Goal: Browse casually: Explore the website without a specific task or goal

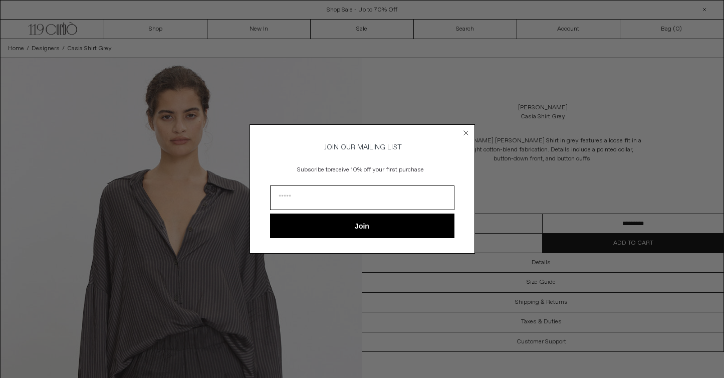
click at [467, 133] on circle "Close dialog" at bounding box center [466, 133] width 10 height 10
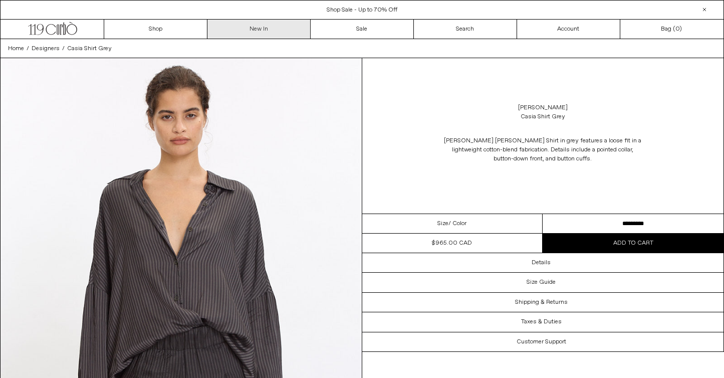
click at [255, 30] on link "New In" at bounding box center [258, 29] width 103 height 19
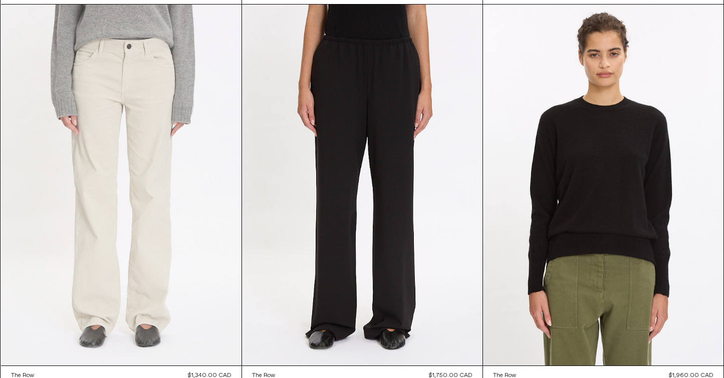
scroll to position [5523, 0]
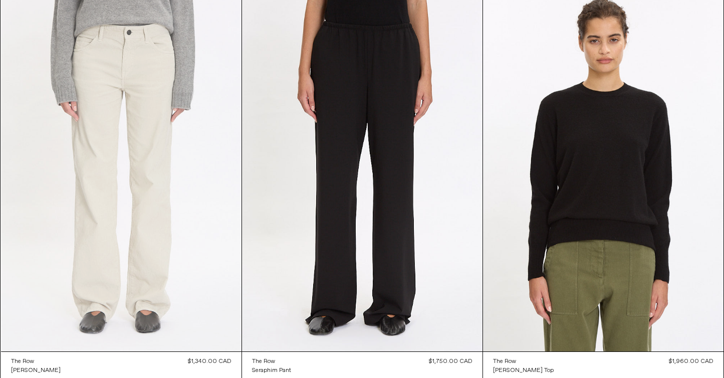
click at [168, 174] on at bounding box center [121, 170] width 240 height 361
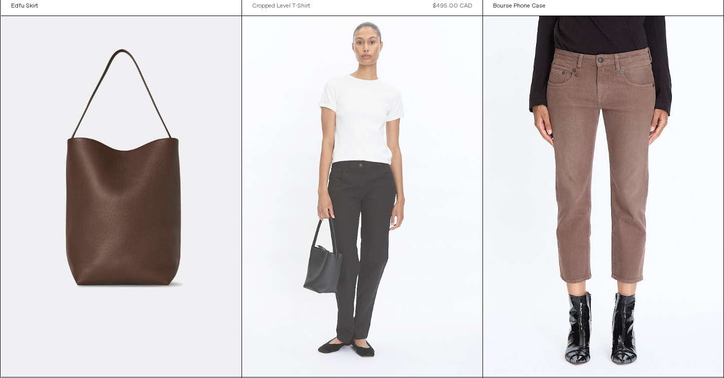
scroll to position [9462, 0]
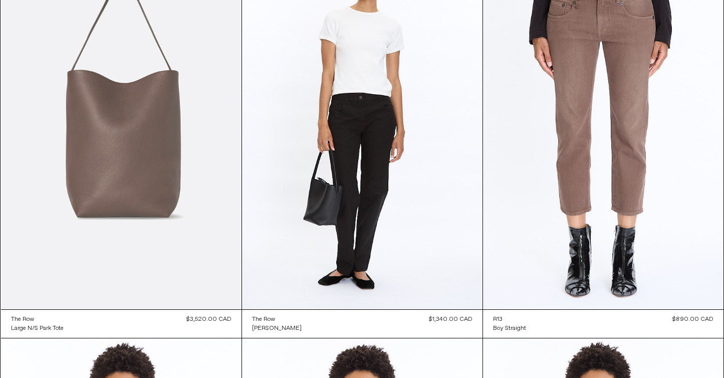
click at [126, 182] on at bounding box center [121, 128] width 240 height 361
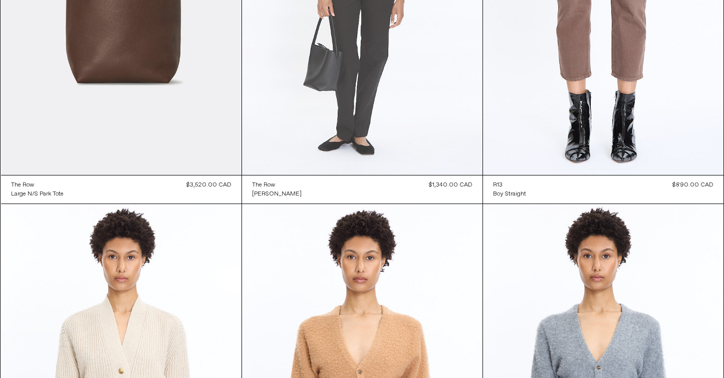
scroll to position [9824, 0]
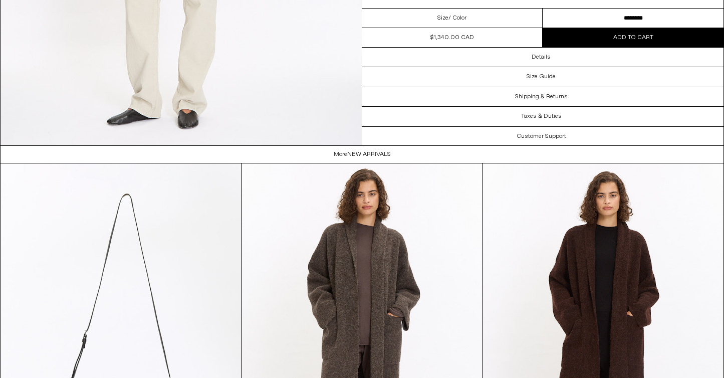
scroll to position [1938, 0]
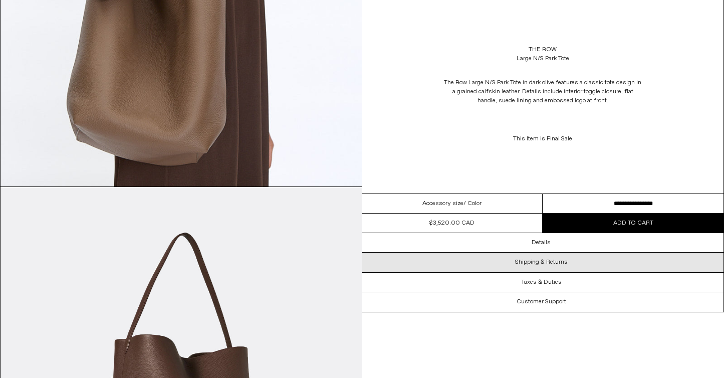
click at [567, 265] on div "Shipping & Returns" at bounding box center [543, 261] width 362 height 19
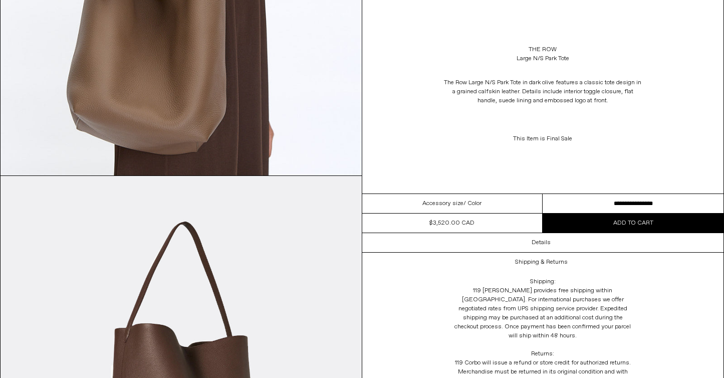
scroll to position [789, 0]
